Goal: Transaction & Acquisition: Purchase product/service

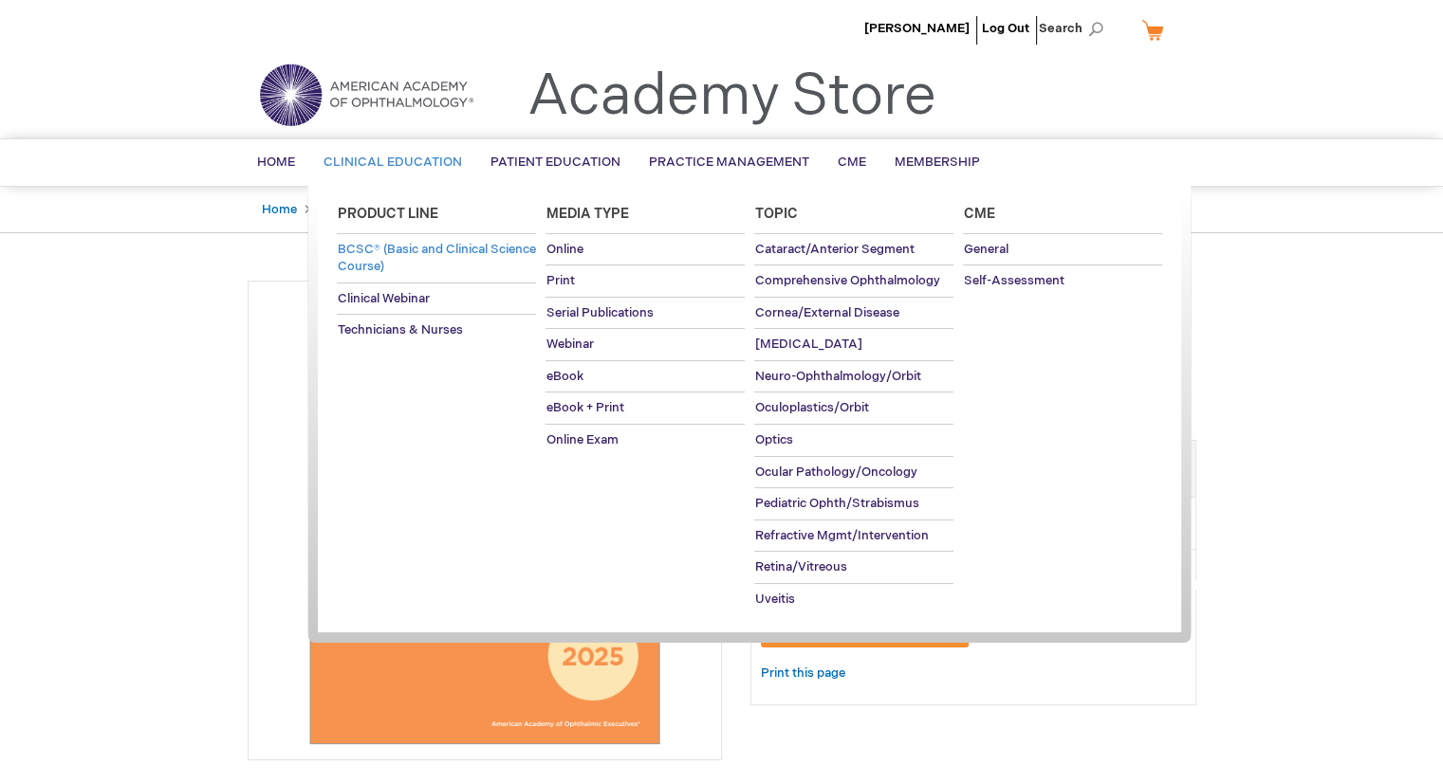
click at [368, 247] on span "BCSC® (Basic and Clinical Science Course)" at bounding box center [436, 258] width 198 height 33
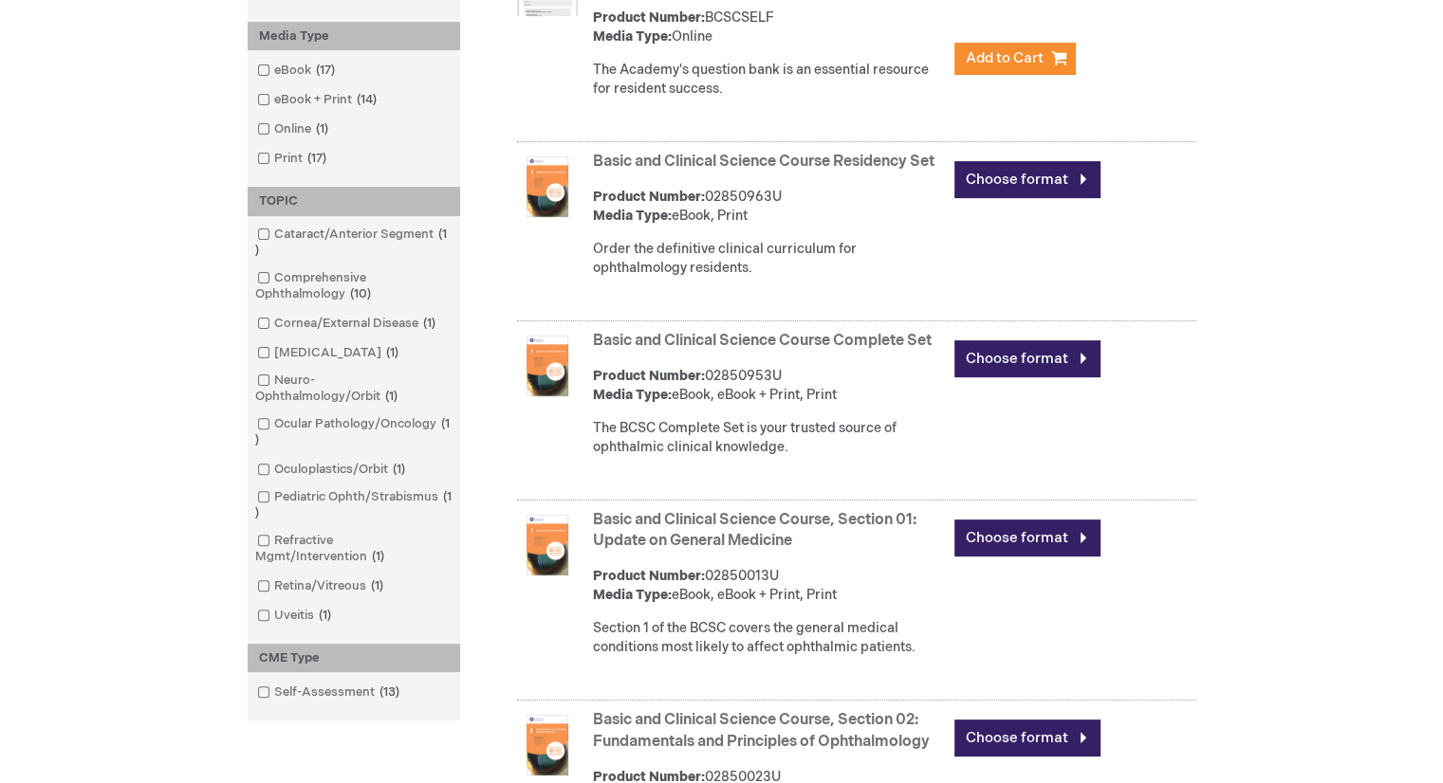
scroll to position [486, 0]
click at [676, 164] on link "Basic and Clinical Science Course Residency Set" at bounding box center [763, 161] width 341 height 18
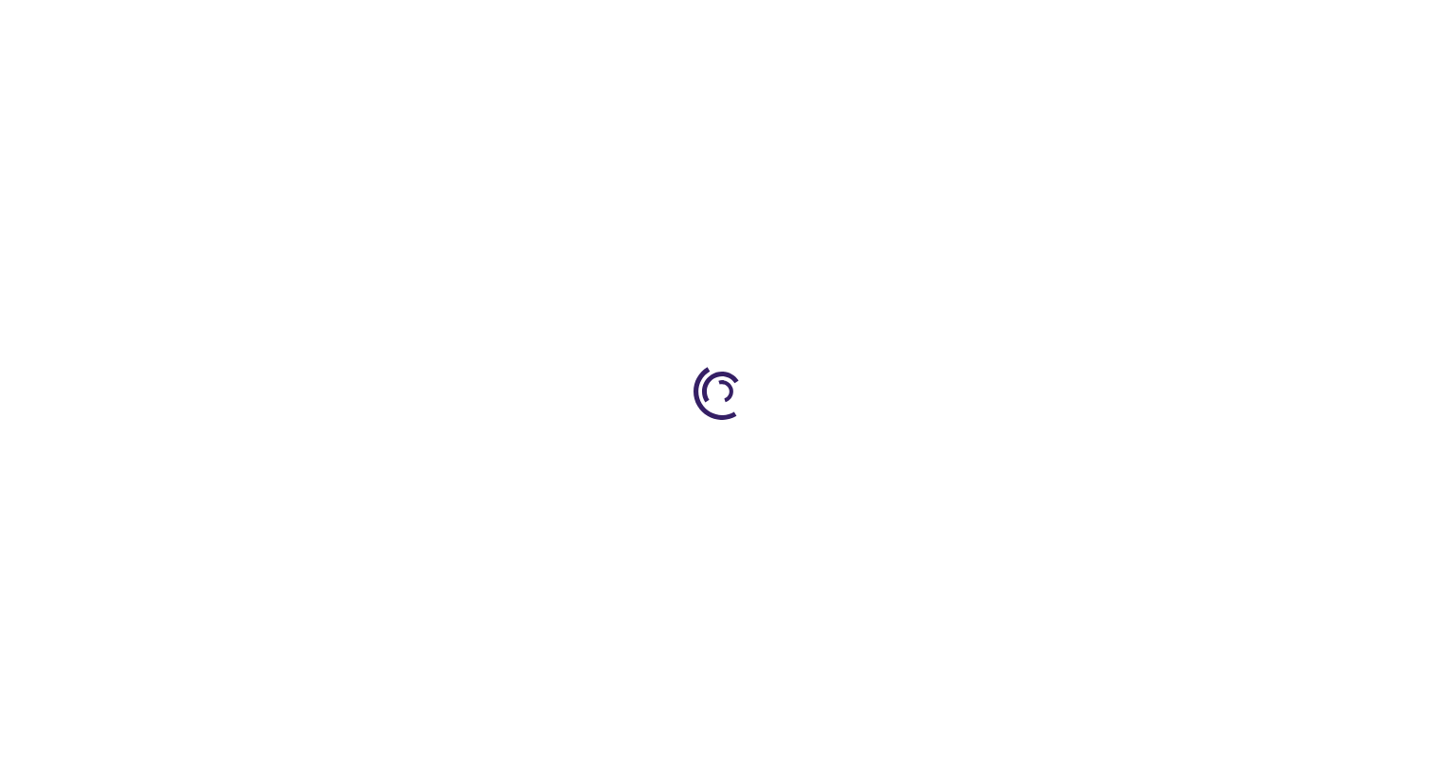
type input "0"
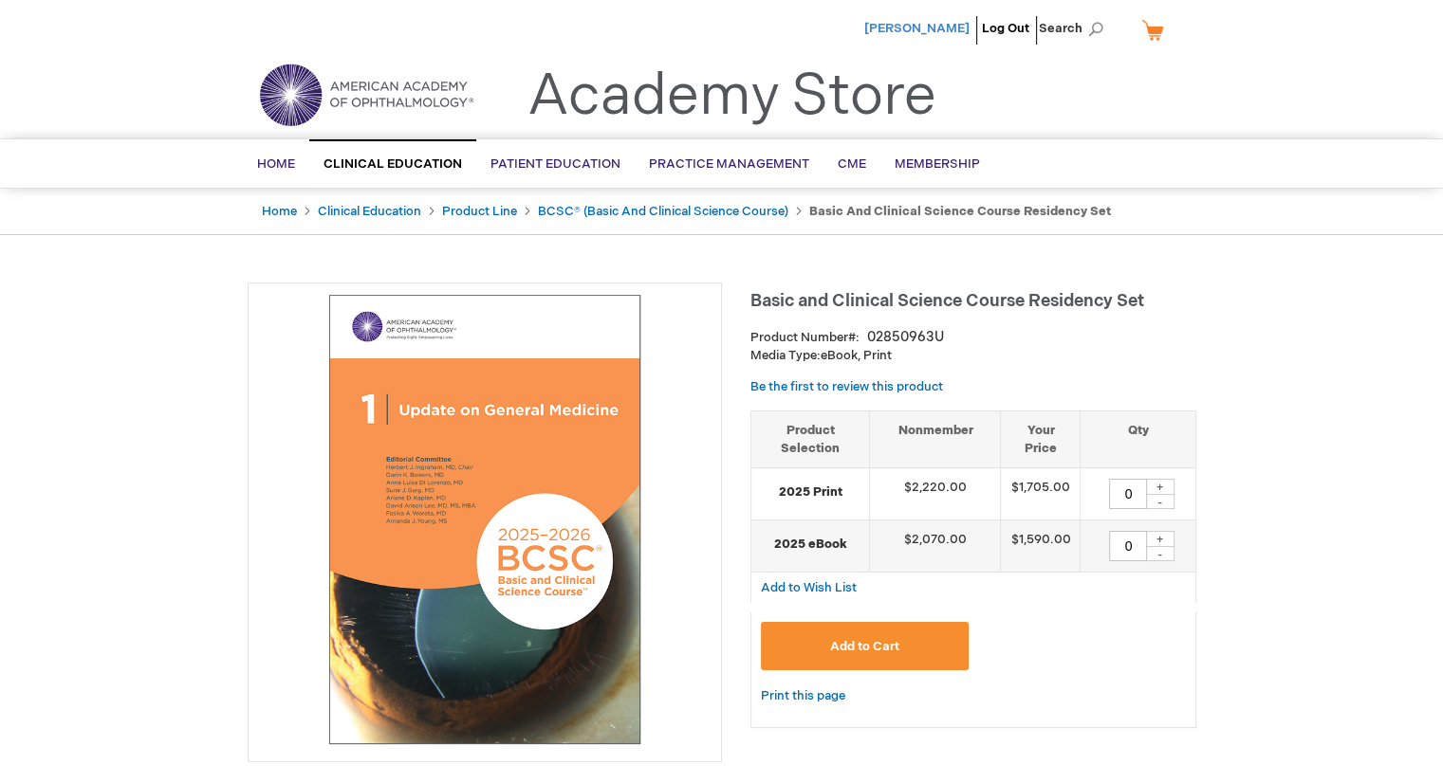
click at [922, 31] on span "[PERSON_NAME]" at bounding box center [916, 28] width 105 height 15
click at [285, 100] on img at bounding box center [366, 95] width 228 height 68
